Goal: Feedback & Contribution: Contribute content

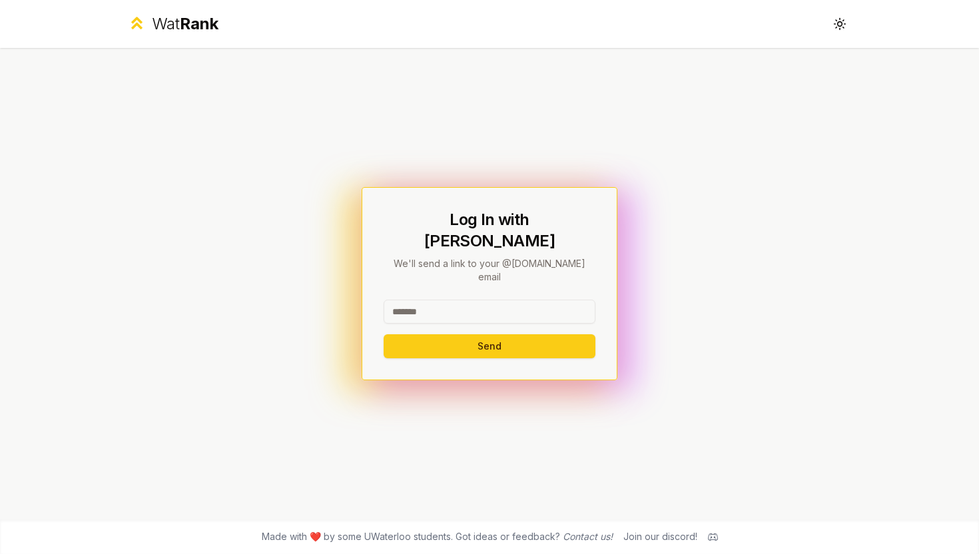
click at [448, 300] on input at bounding box center [490, 312] width 212 height 24
type input "**********"
click at [459, 334] on button "Send" at bounding box center [490, 346] width 212 height 24
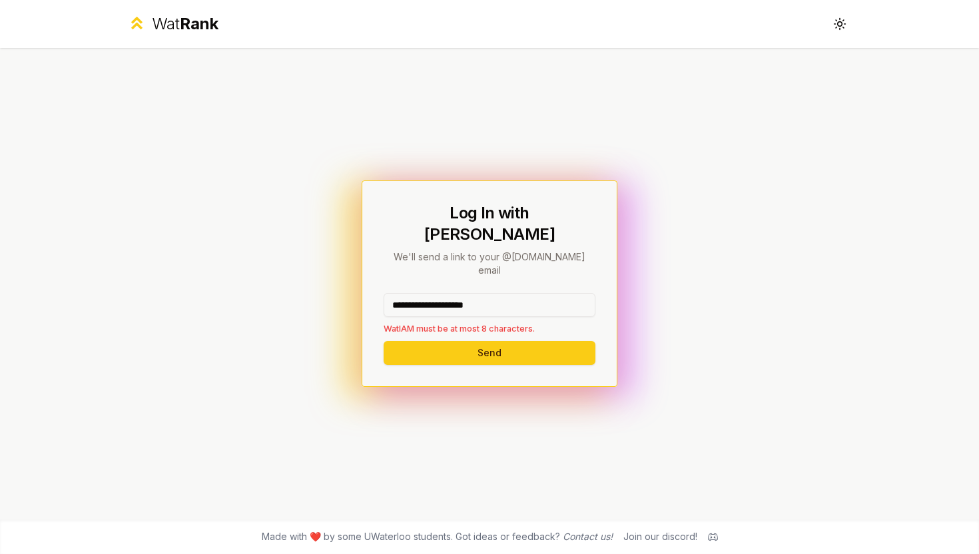
drag, startPoint x: 521, startPoint y: 292, endPoint x: 348, endPoint y: 292, distance: 173.1
click at [348, 292] on div "**********" at bounding box center [489, 283] width 767 height 471
click at [384, 341] on button "Send" at bounding box center [490, 353] width 212 height 24
click at [468, 341] on button "Send" at bounding box center [490, 353] width 212 height 24
drag, startPoint x: 465, startPoint y: 295, endPoint x: 342, endPoint y: 294, distance: 123.2
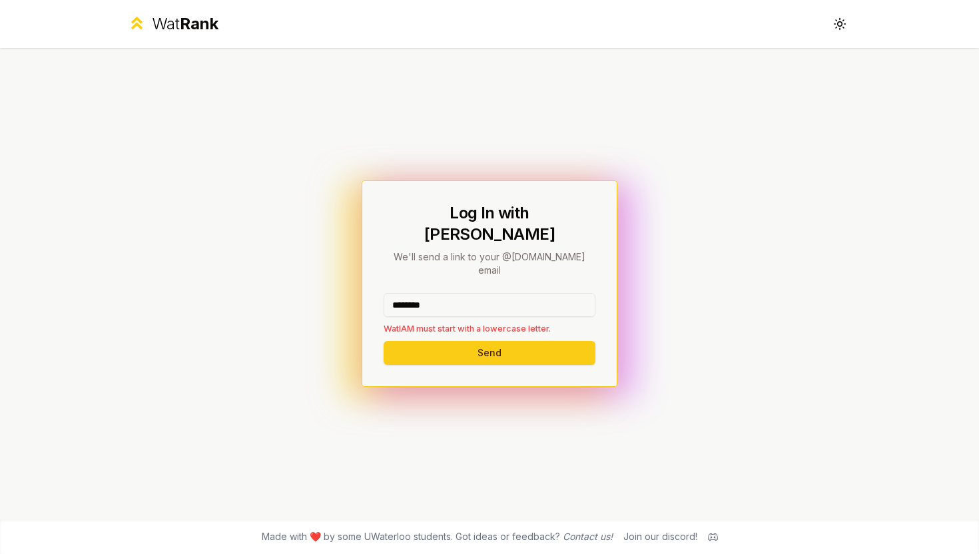
click at [342, 294] on div "Log In with WatIAM We'll send a link to your @[DOMAIN_NAME] email ******** WatI…" at bounding box center [489, 283] width 767 height 471
drag, startPoint x: 456, startPoint y: 286, endPoint x: 366, endPoint y: 286, distance: 90.6
click at [366, 286] on div "Log In with WatIAM We'll send a link to your @[DOMAIN_NAME] email ******** WatI…" at bounding box center [489, 283] width 767 height 471
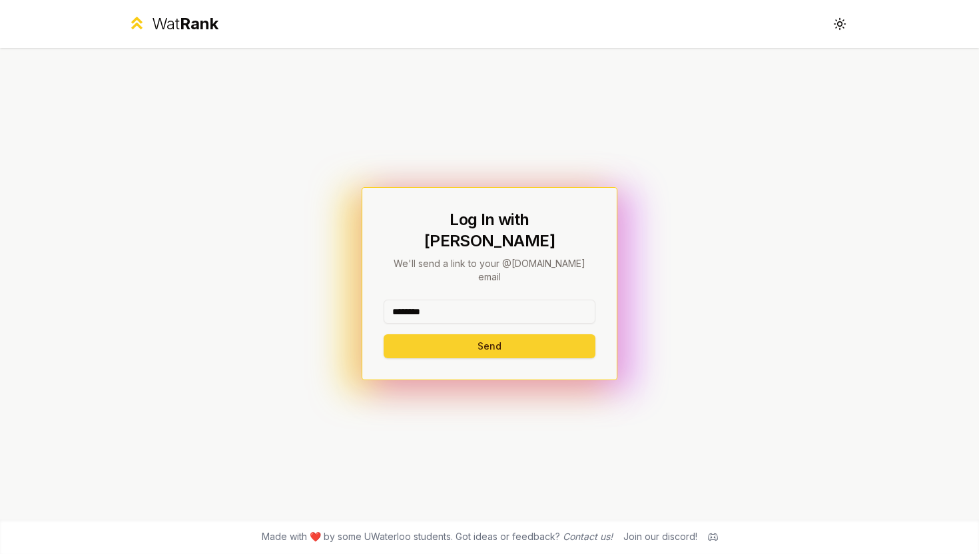
type input "********"
click at [407, 334] on button "Send" at bounding box center [490, 346] width 212 height 24
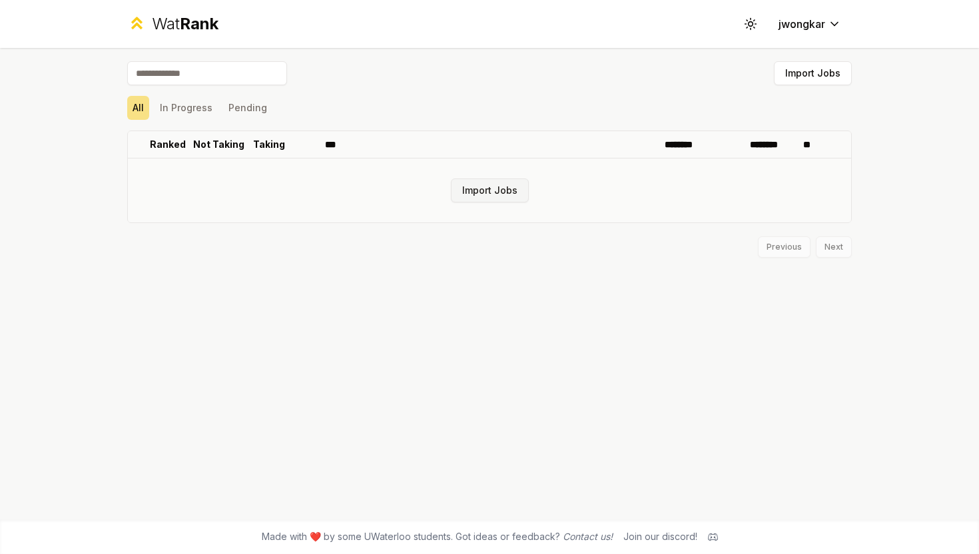
click at [477, 198] on button "Import Jobs" at bounding box center [490, 190] width 78 height 24
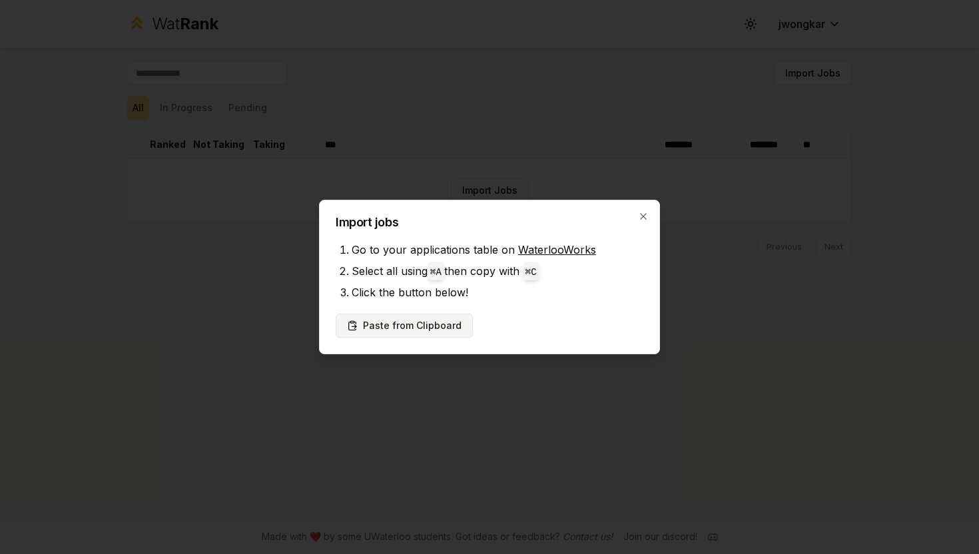
click at [386, 320] on button "Paste from Clipboard" at bounding box center [404, 326] width 137 height 24
click at [420, 314] on button "Paste from Clipboard" at bounding box center [404, 326] width 137 height 24
click at [641, 205] on div "Import jobs Go to your applications table on WaterlooWorks Select all using ⌘ A…" at bounding box center [489, 277] width 341 height 154
click at [641, 217] on icon "button" at bounding box center [643, 216] width 11 height 11
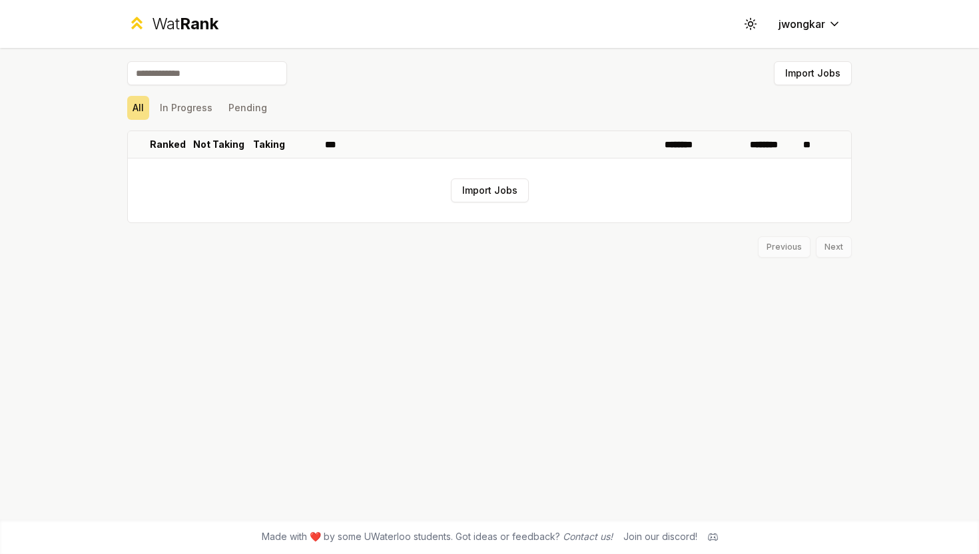
click at [197, 67] on input at bounding box center [207, 73] width 160 height 24
type input "*"
type input "**********"
click at [184, 116] on button "In Progress" at bounding box center [185, 108] width 63 height 24
click at [228, 115] on button "Pending" at bounding box center [247, 108] width 49 height 24
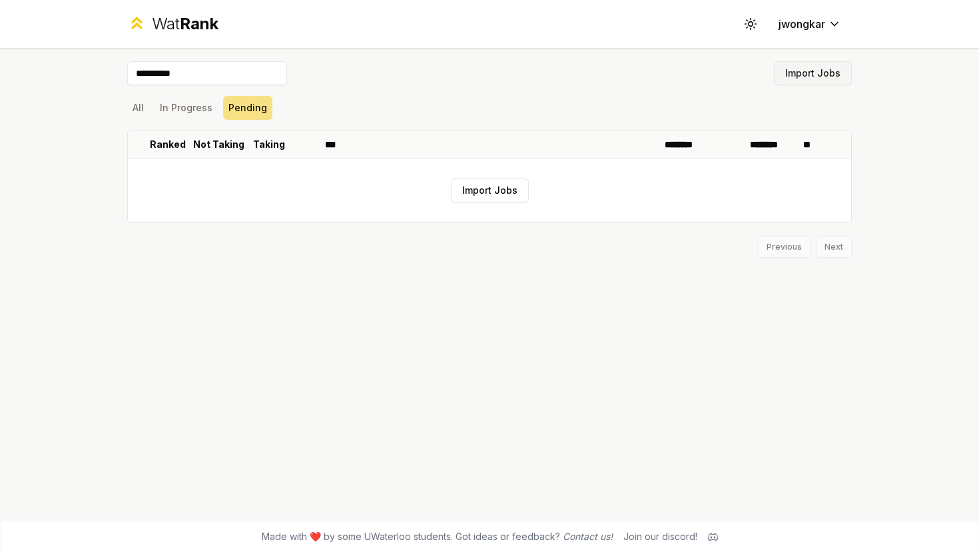
click at [806, 79] on button "Import Jobs" at bounding box center [813, 73] width 78 height 24
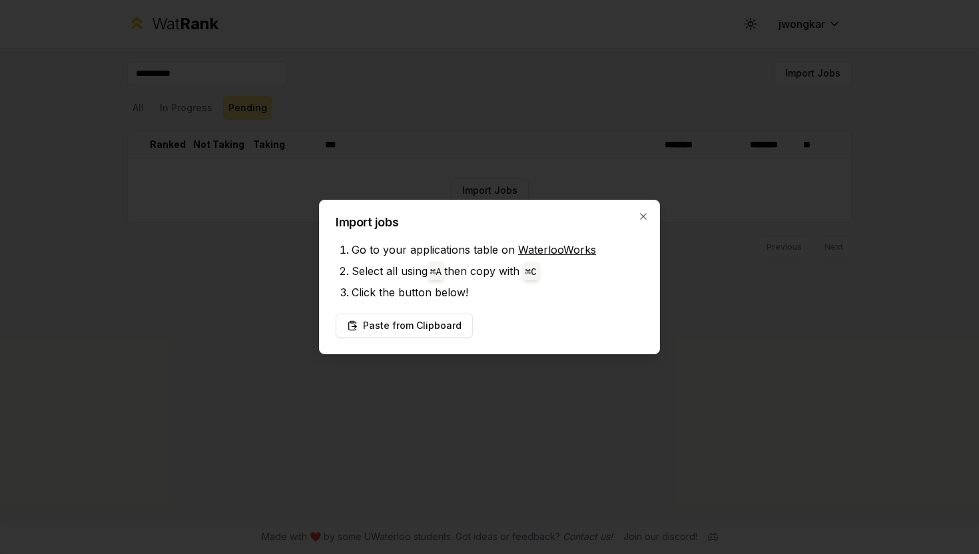
click at [441, 312] on div "Import jobs Go to your applications table on WaterlooWorks Select all using ⌘ A…" at bounding box center [489, 277] width 341 height 154
click at [439, 317] on button "Paste from Clipboard" at bounding box center [404, 326] width 137 height 24
click at [434, 329] on button "Paste from Clipboard" at bounding box center [404, 326] width 137 height 24
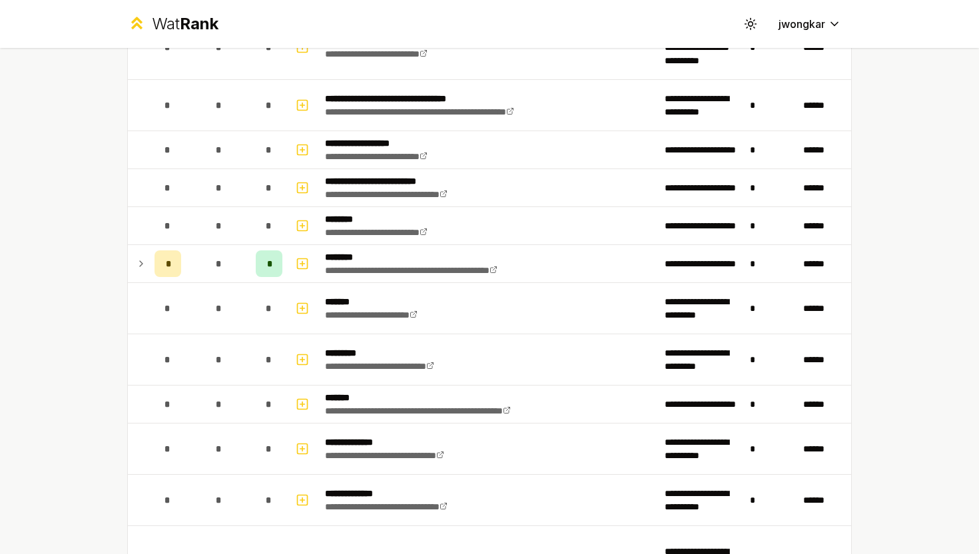
scroll to position [902, 0]
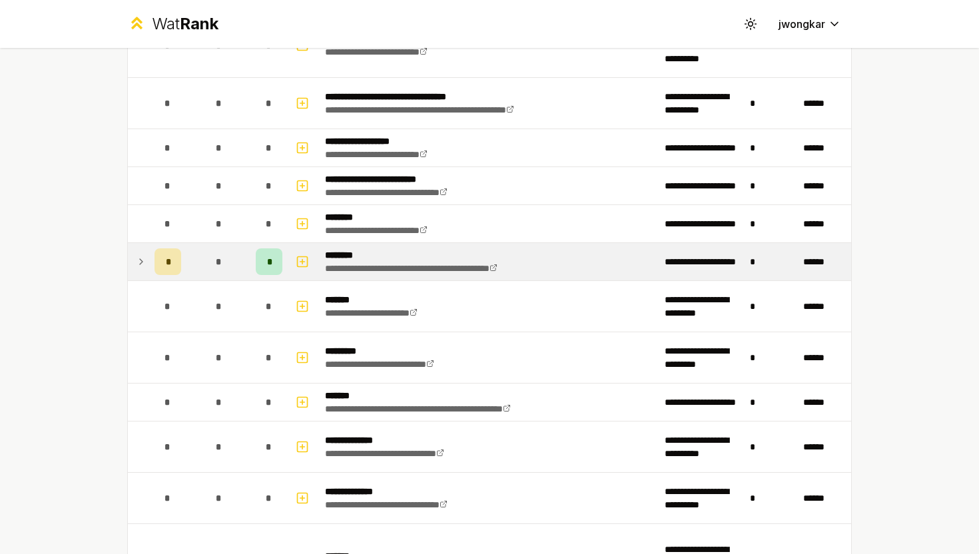
click at [140, 260] on icon at bounding box center [141, 262] width 11 height 16
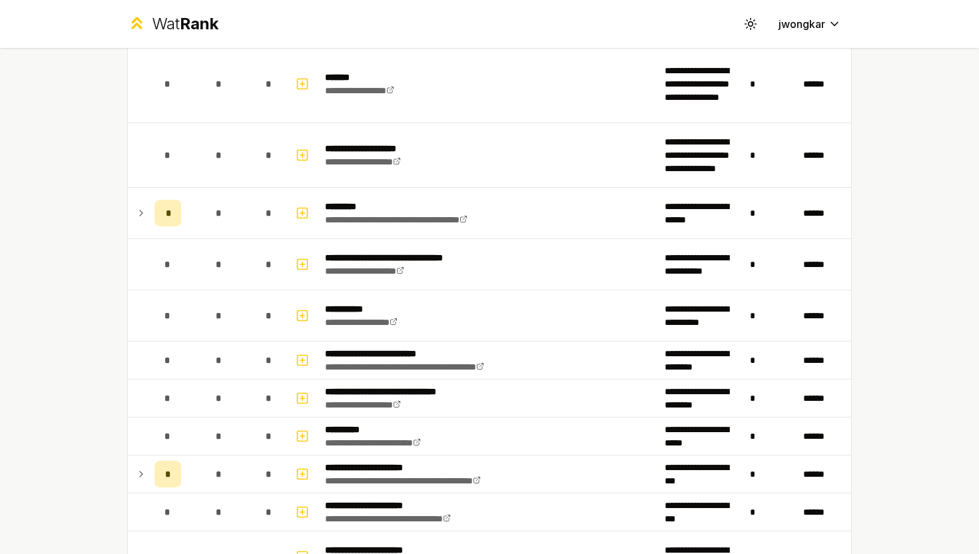
scroll to position [1436, 0]
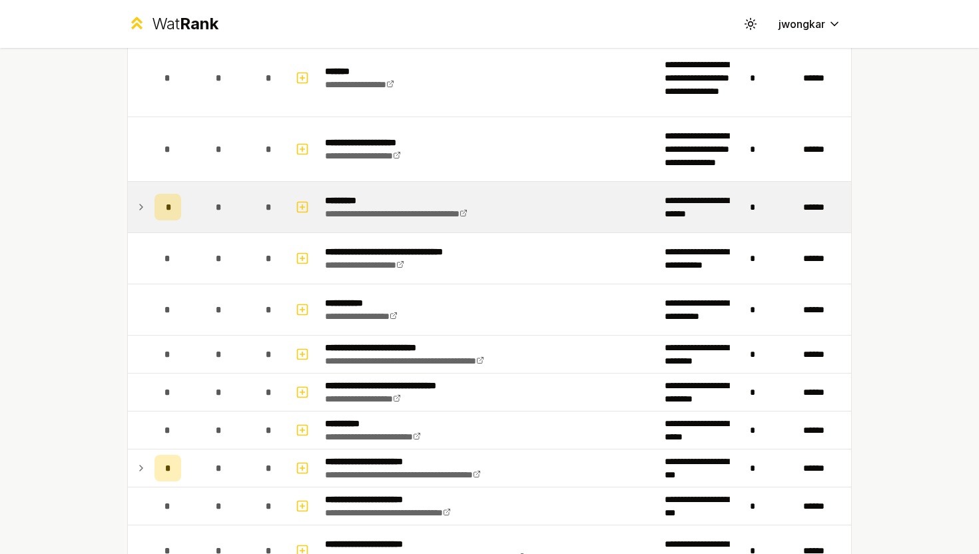
click at [139, 210] on icon at bounding box center [141, 207] width 11 height 16
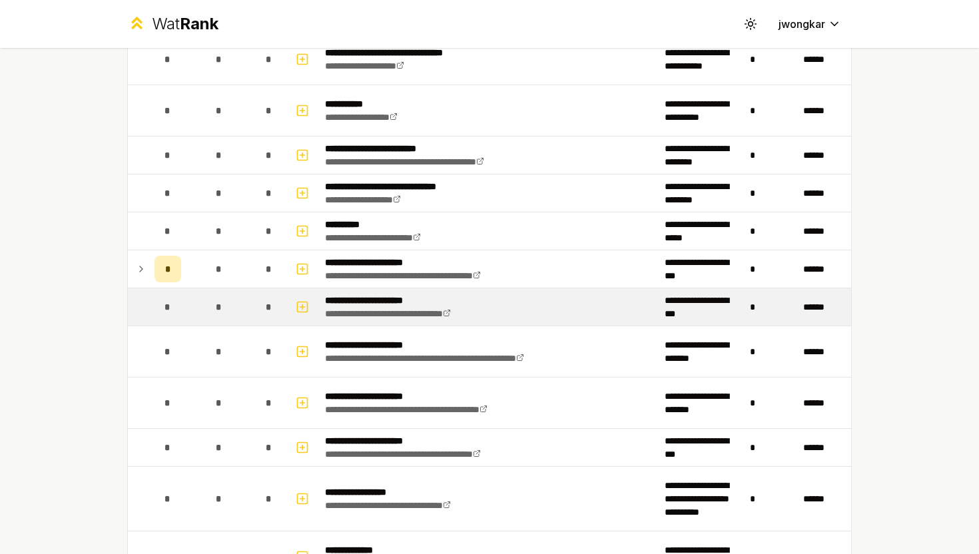
scroll to position [1693, 0]
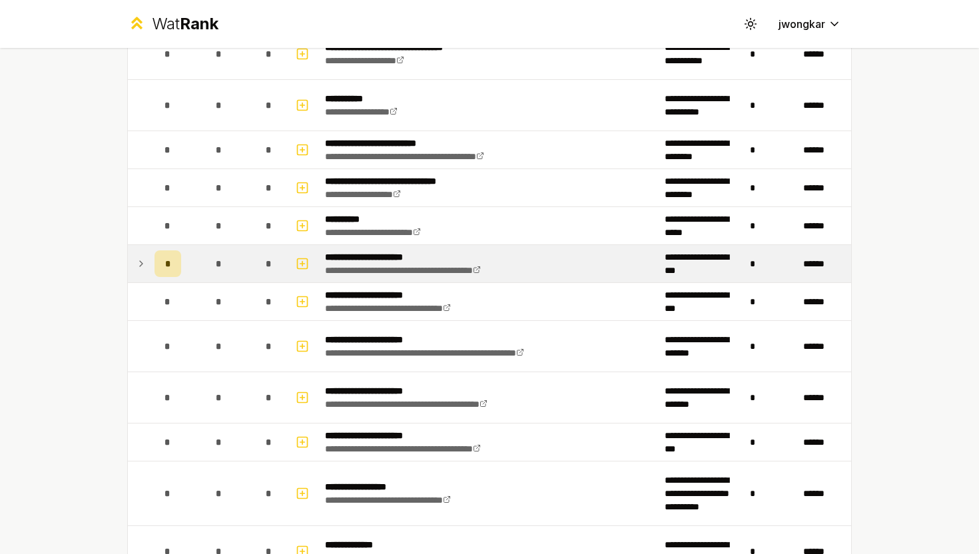
click at [139, 259] on icon at bounding box center [141, 264] width 11 height 16
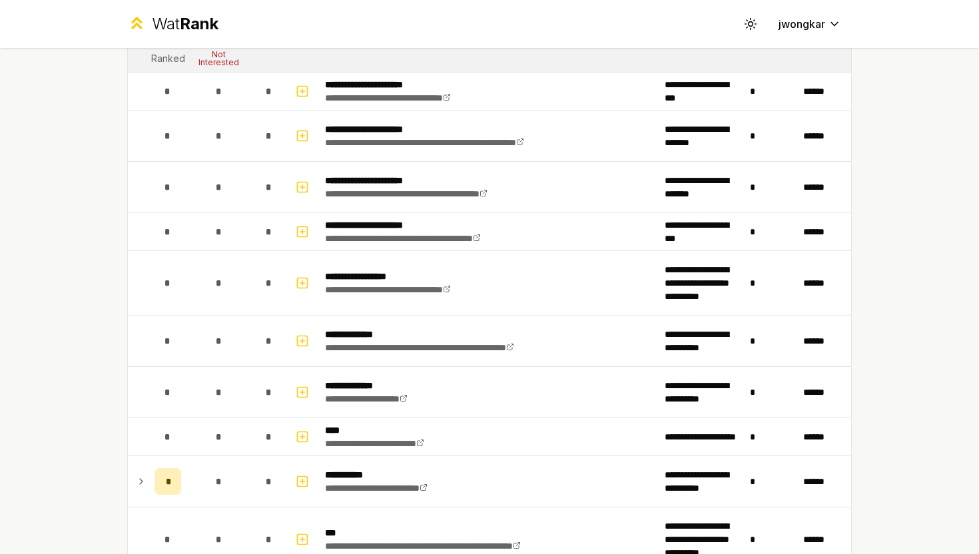
scroll to position [2080, 0]
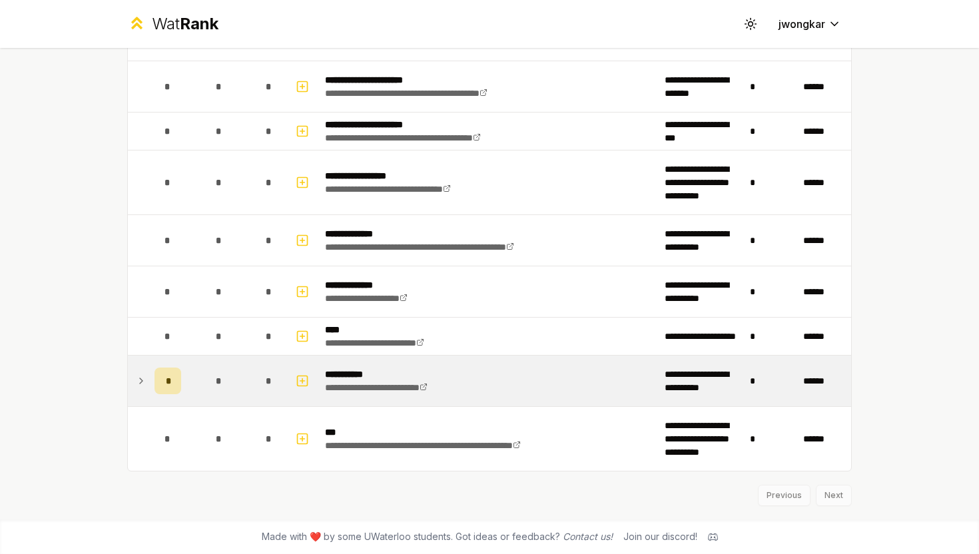
click at [141, 378] on icon at bounding box center [141, 381] width 11 height 16
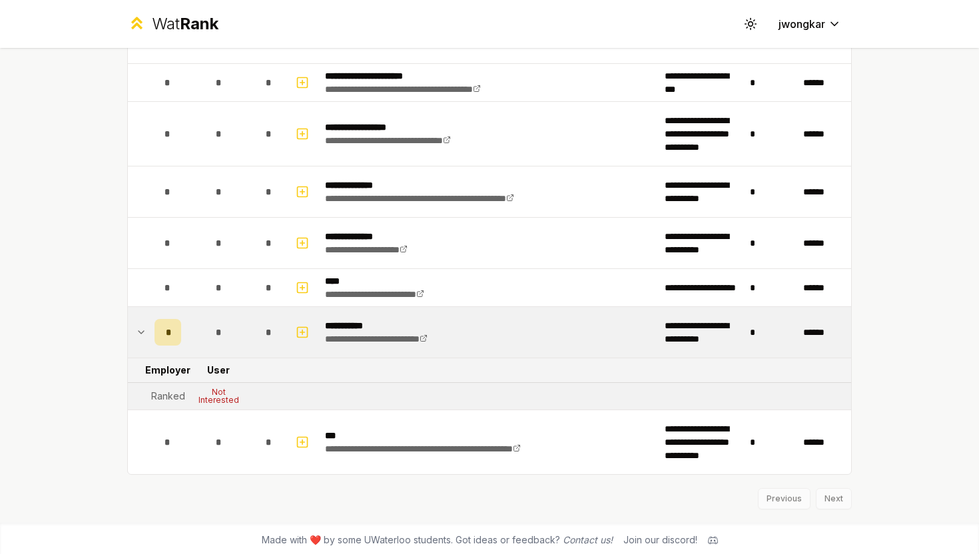
scroll to position [2132, 0]
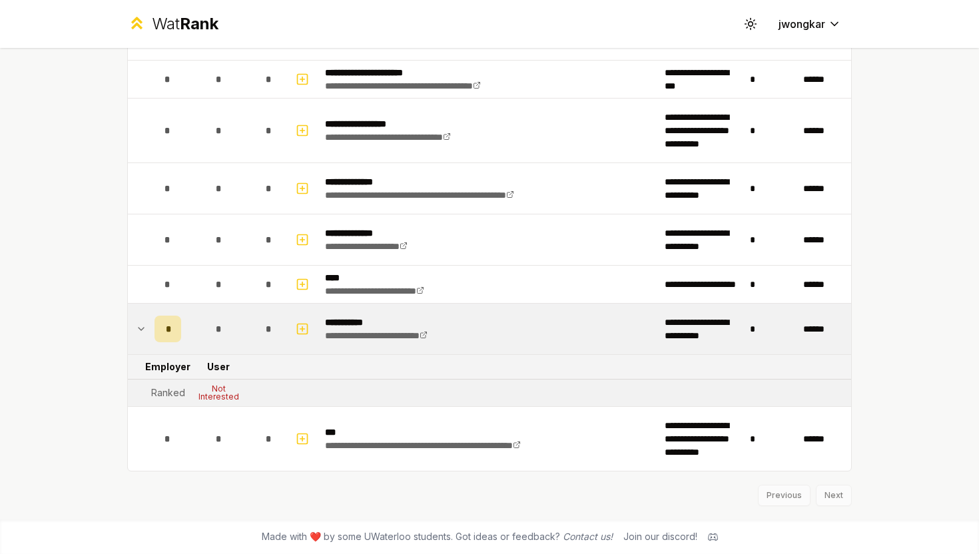
click at [843, 493] on div "Previous Next" at bounding box center [489, 488] width 724 height 35
click at [832, 495] on div "Previous Next" at bounding box center [489, 488] width 724 height 35
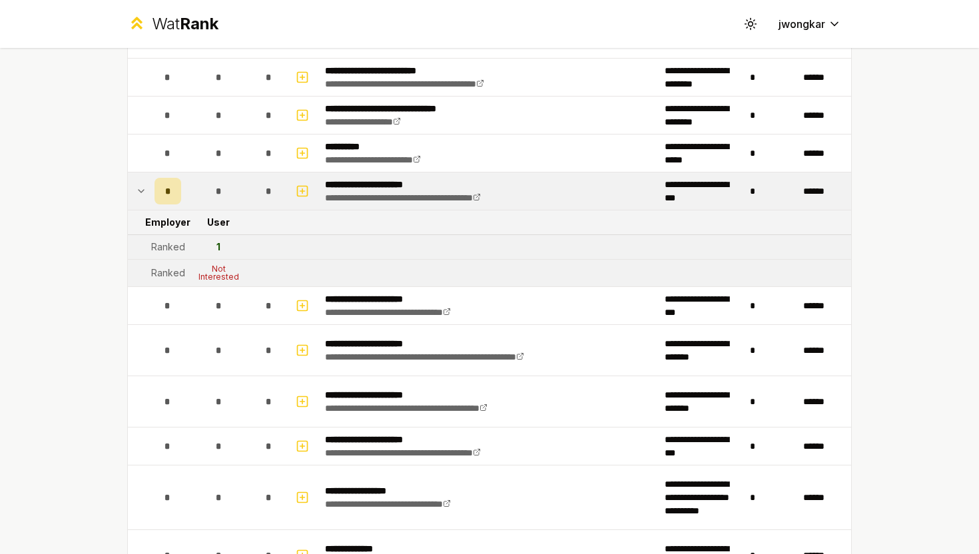
scroll to position [1761, 0]
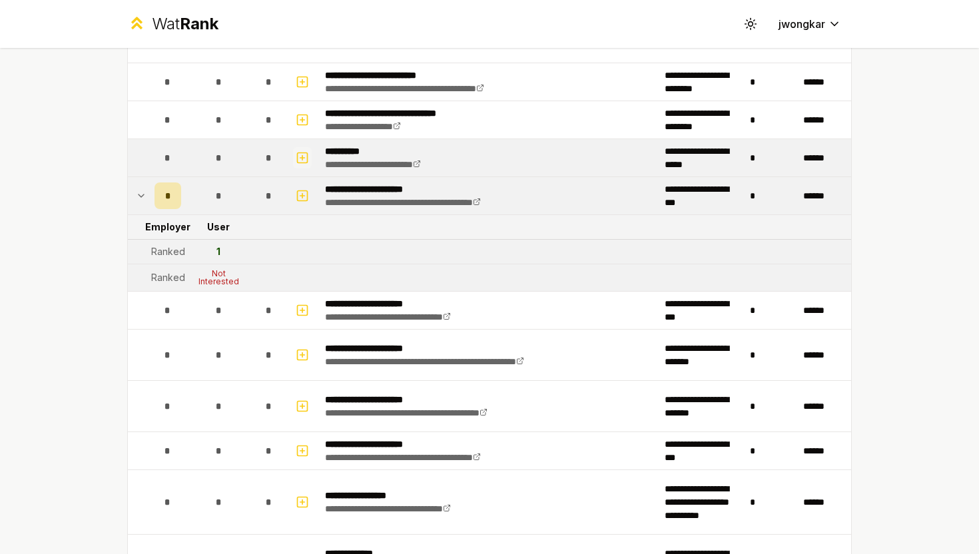
click at [303, 161] on icon "button" at bounding box center [302, 158] width 13 height 16
select select
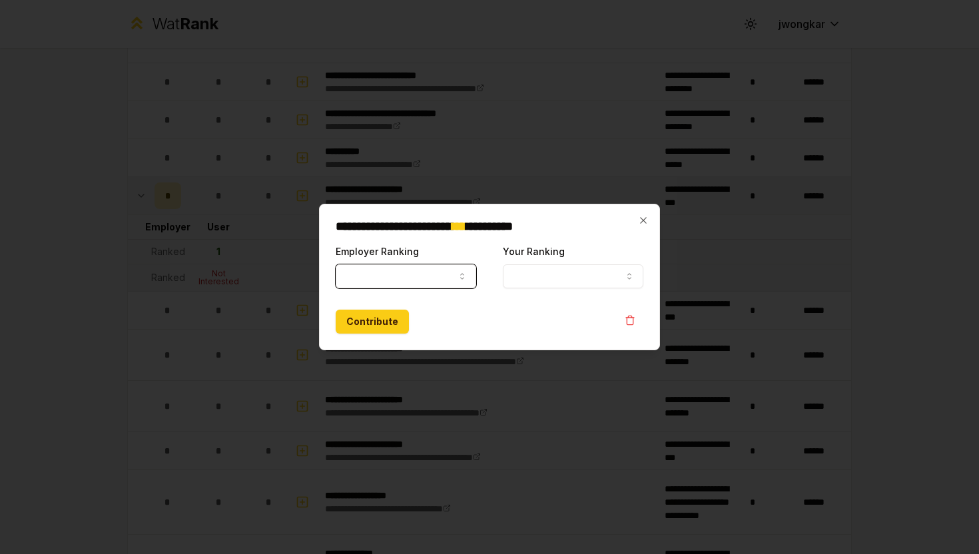
click at [398, 266] on button "Employer Ranking" at bounding box center [406, 276] width 141 height 24
select select "******"
click at [515, 275] on button "Your Ranking" at bounding box center [573, 276] width 141 height 24
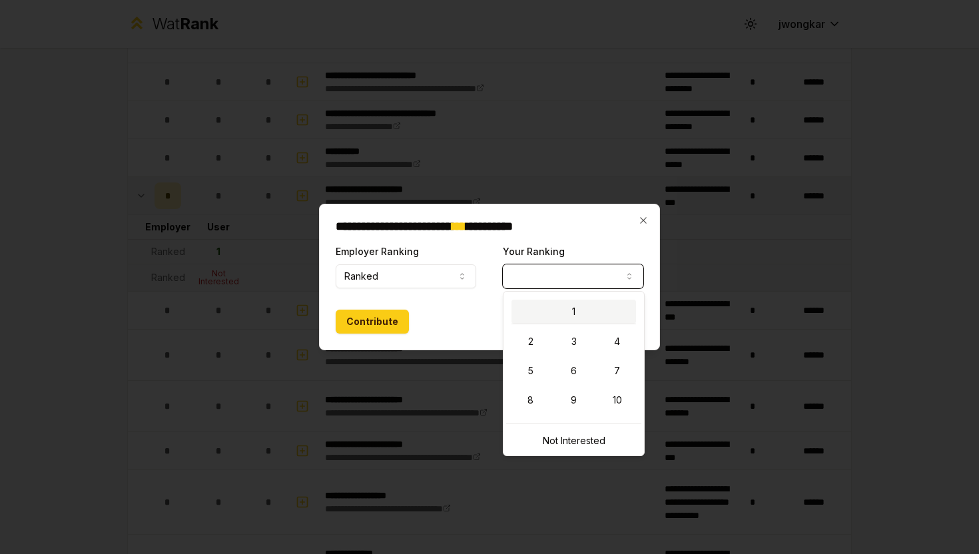
select select "*"
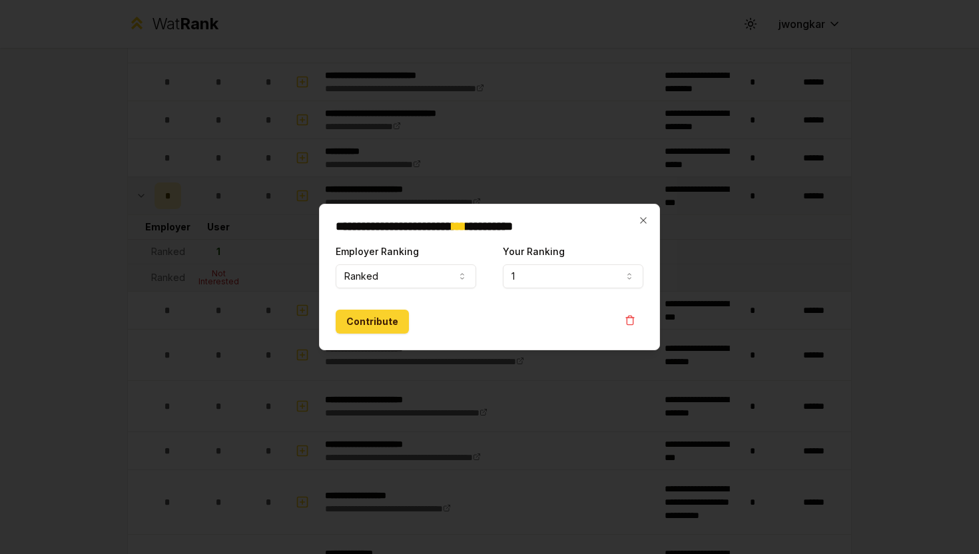
click at [374, 324] on button "Contribute" at bounding box center [372, 322] width 73 height 24
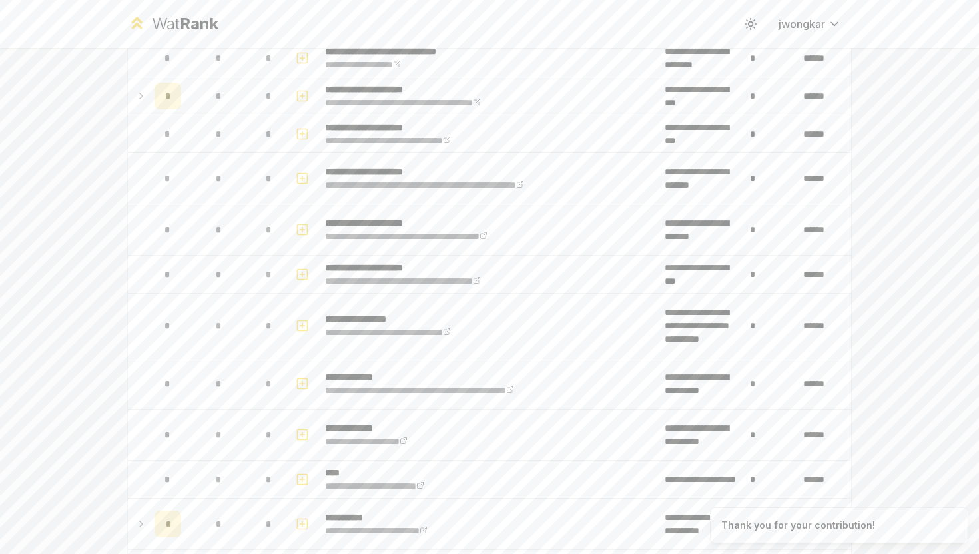
scroll to position [0, 0]
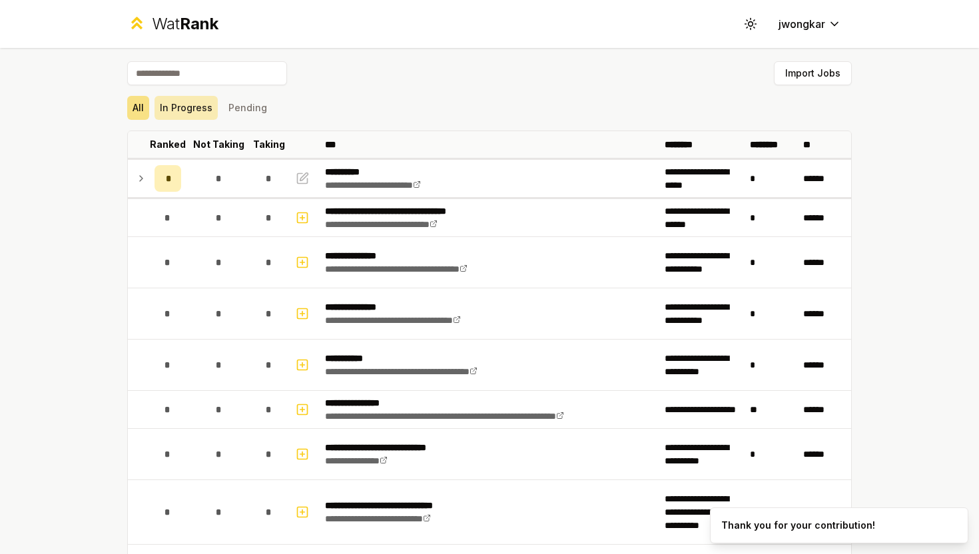
click at [190, 107] on button "In Progress" at bounding box center [185, 108] width 63 height 24
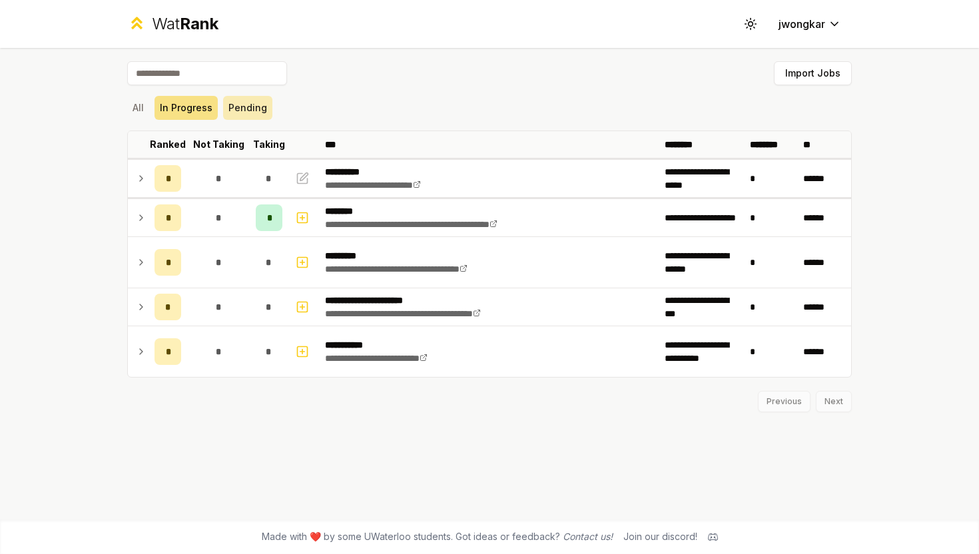
click at [242, 111] on button "Pending" at bounding box center [247, 108] width 49 height 24
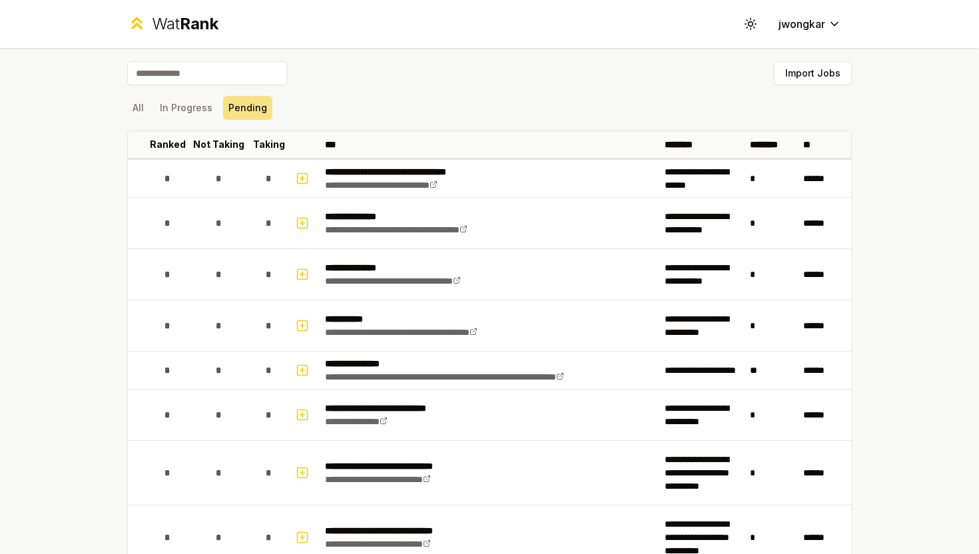
click at [192, 17] on span "Rank" at bounding box center [199, 23] width 39 height 19
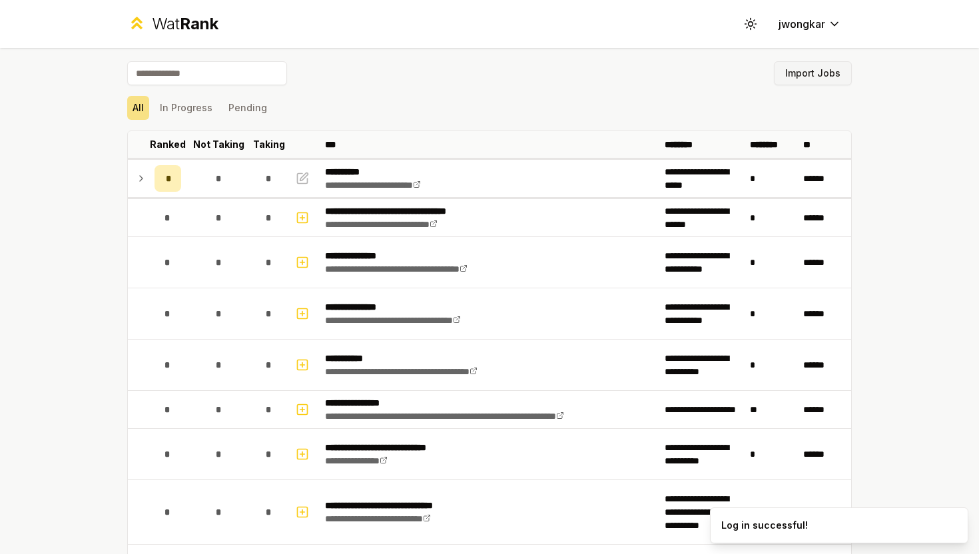
click at [790, 71] on button "Import Jobs" at bounding box center [813, 73] width 78 height 24
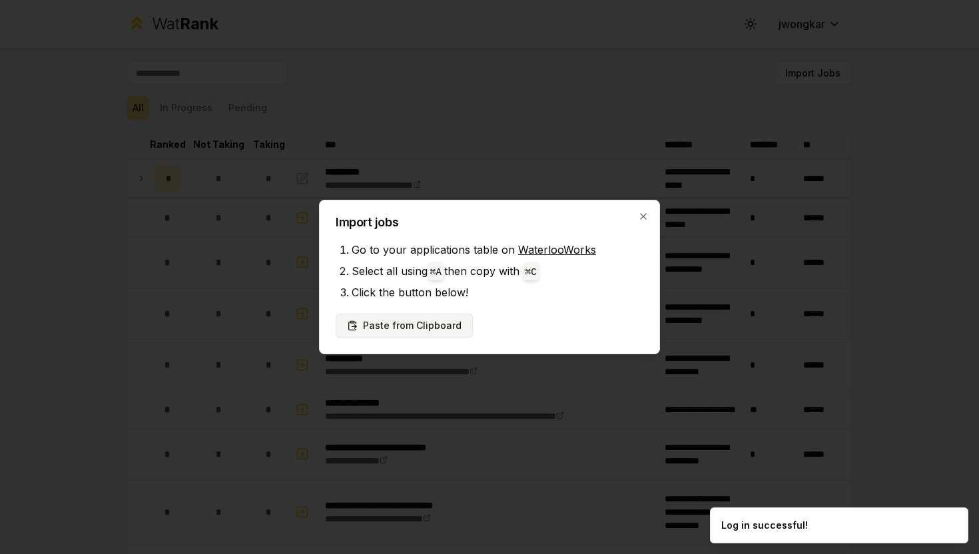
click at [428, 321] on button "Paste from Clipboard" at bounding box center [404, 326] width 137 height 24
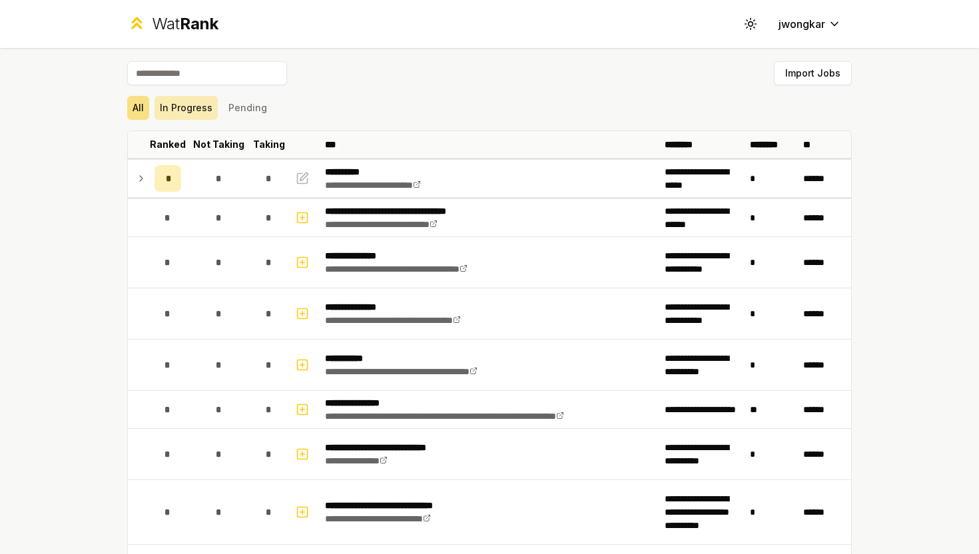
click at [184, 109] on button "In Progress" at bounding box center [185, 108] width 63 height 24
